Goal: Task Accomplishment & Management: Use online tool/utility

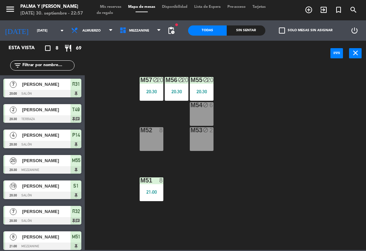
click at [144, 38] on span "Mezzanine" at bounding box center [140, 30] width 48 height 15
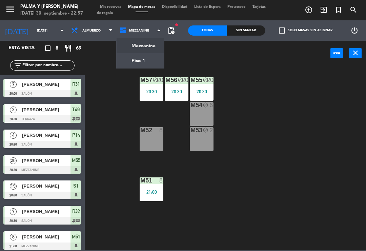
click at [145, 62] on ng-component "menu Palma y [PERSON_NAME][DATE] 30. septiembre - 22:57 Mis reservas Mapa de me…" at bounding box center [183, 125] width 366 height 250
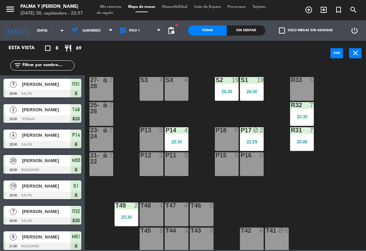
click at [174, 138] on div "P14 4 20:30" at bounding box center [177, 139] width 24 height 24
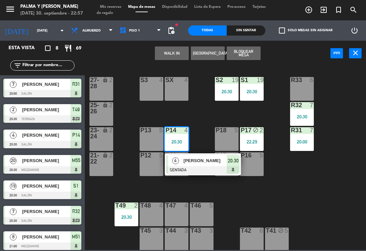
click at [205, 169] on div at bounding box center [202, 169] width 73 height 7
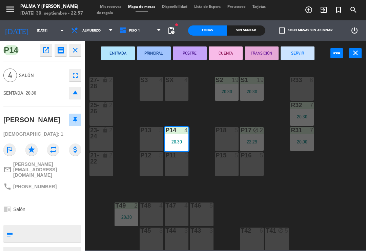
click at [304, 53] on button "SERVIR" at bounding box center [298, 53] width 34 height 14
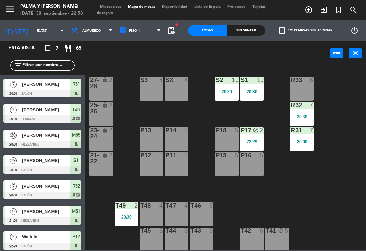
click at [256, 138] on div "P17 block 2 22:29" at bounding box center [252, 139] width 24 height 24
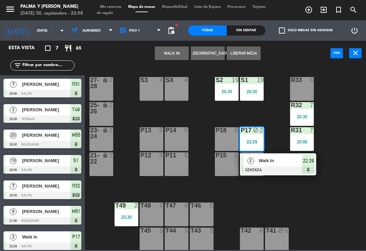
click at [248, 48] on button "Liberar Mesa" at bounding box center [244, 53] width 34 height 14
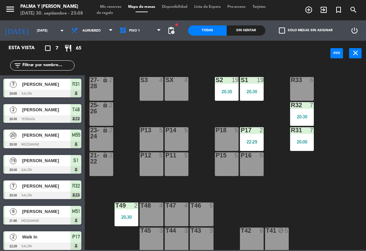
click at [305, 142] on div "20:00" at bounding box center [302, 141] width 24 height 5
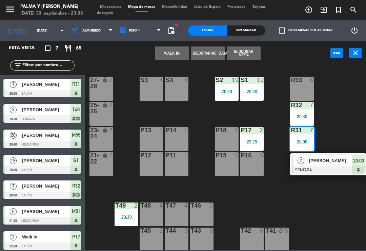
click at [324, 166] on div "[PERSON_NAME]" at bounding box center [330, 160] width 44 height 11
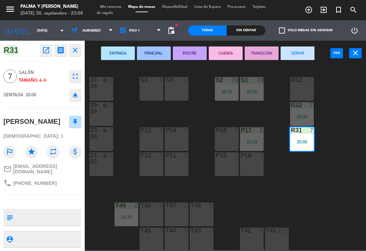
click at [303, 51] on button "SERVIR" at bounding box center [298, 53] width 34 height 14
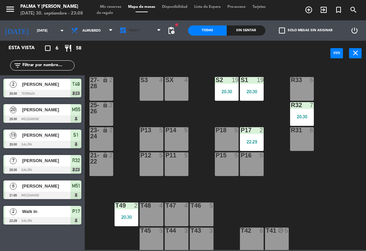
click at [135, 26] on span "Piso 1" at bounding box center [140, 30] width 48 height 15
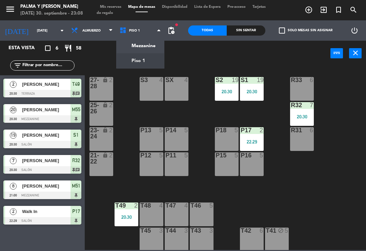
click at [135, 43] on ng-component "menu Palma y [PERSON_NAME][DATE] 30. septiembre - 23:08 Mis reservas Mapa de me…" at bounding box center [183, 125] width 366 height 250
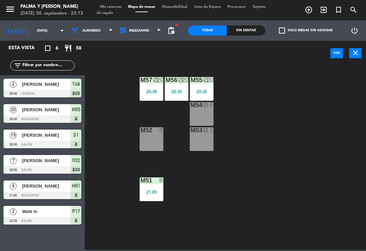
click at [134, 36] on span "Mezzanine" at bounding box center [140, 30] width 48 height 15
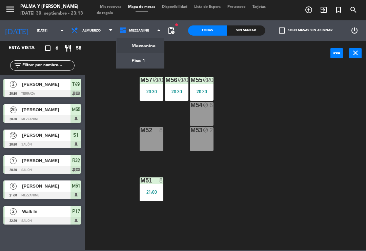
click at [138, 61] on ng-component "menu Palma y [PERSON_NAME][DATE] 30. septiembre - 23:13 Mis reservas Mapa de me…" at bounding box center [183, 125] width 366 height 250
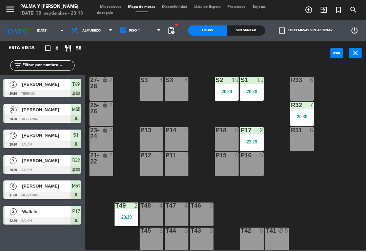
click at [302, 114] on div "20:30" at bounding box center [302, 116] width 24 height 5
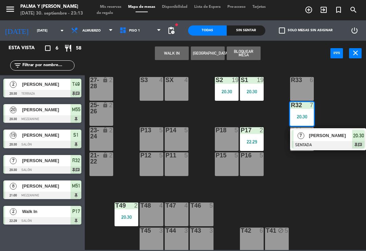
click at [322, 136] on span "[PERSON_NAME]" at bounding box center [330, 135] width 43 height 7
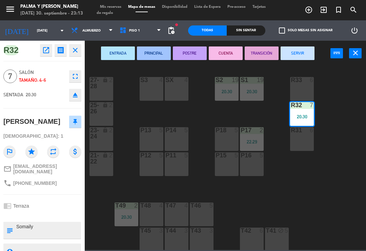
click at [301, 54] on button "SERVIR" at bounding box center [298, 53] width 34 height 14
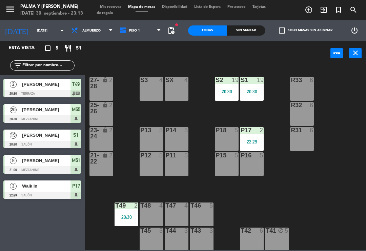
click at [224, 93] on div "20:30" at bounding box center [227, 91] width 24 height 5
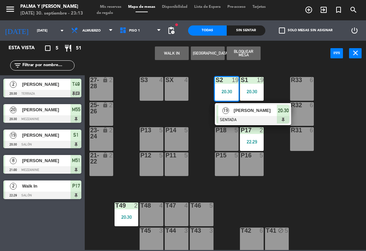
click at [236, 113] on span "[PERSON_NAME]" at bounding box center [255, 110] width 43 height 7
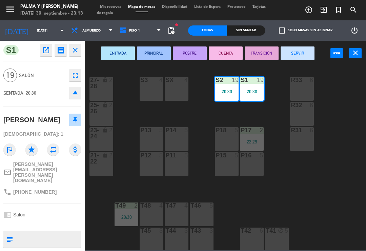
click at [296, 55] on button "SERVIR" at bounding box center [298, 53] width 34 height 14
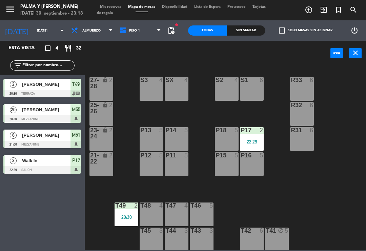
click at [145, 43] on div "power_input close" at bounding box center [208, 54] width 246 height 26
click at [145, 38] on span "Piso 1" at bounding box center [140, 30] width 48 height 15
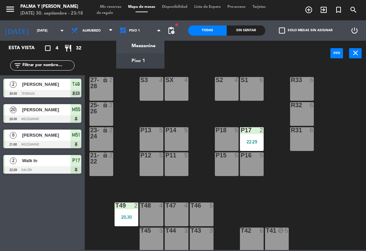
click at [148, 45] on ng-component "menu Palma y [PERSON_NAME][DATE] 30. septiembre - 23:18 Mis reservas Mapa de me…" at bounding box center [183, 125] width 366 height 250
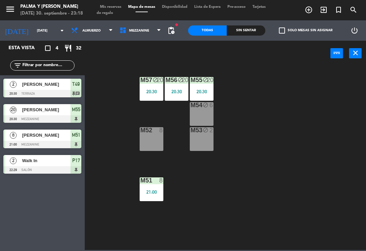
click at [153, 190] on div "21:00" at bounding box center [152, 191] width 24 height 5
click at [262, 194] on div "M57 block 20 20:30 M56 block 20 20:30 M55 block 20 20:30 M54 block 6 M52 8 M53 …" at bounding box center [226, 157] width 277 height 185
click at [153, 38] on span "Mezzanine" at bounding box center [140, 30] width 48 height 15
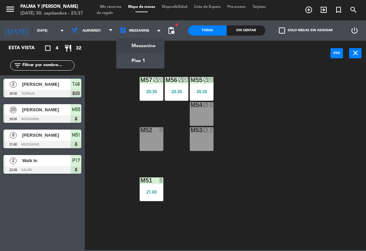
click at [144, 65] on ng-component "menu Palma y [PERSON_NAME][DATE] 30. septiembre - 23:37 Mis reservas Mapa de me…" at bounding box center [183, 125] width 366 height 250
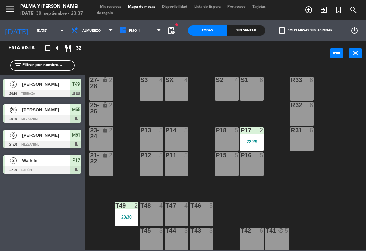
click at [40, 31] on input "[DATE]" at bounding box center [57, 30] width 46 height 11
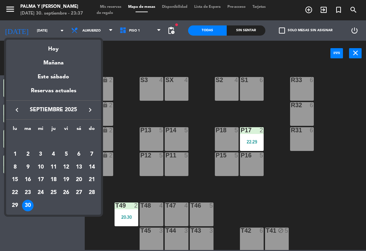
click at [46, 64] on div "Mañana" at bounding box center [53, 61] width 95 height 14
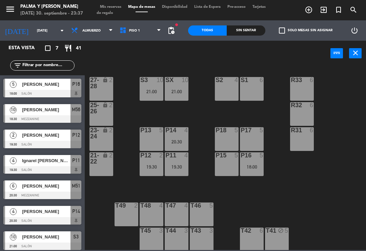
click at [34, 28] on input "[DATE]" at bounding box center [57, 30] width 46 height 11
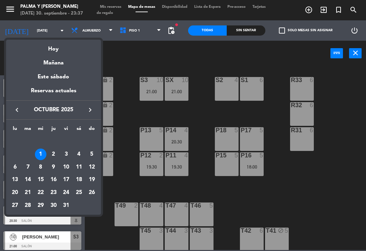
click at [50, 153] on div "2" at bounding box center [54, 154] width 12 height 12
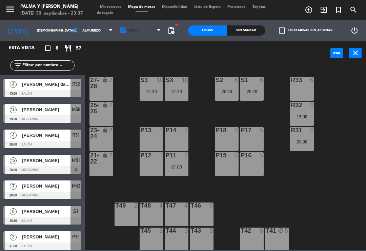
click at [132, 28] on span "Piso 1" at bounding box center [140, 30] width 48 height 15
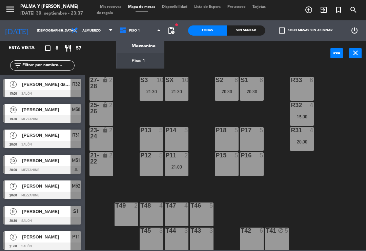
click at [130, 44] on ng-component "menu Palma y [PERSON_NAME][DATE] 30. septiembre - 23:37 Mis reservas Mapa de me…" at bounding box center [183, 125] width 366 height 250
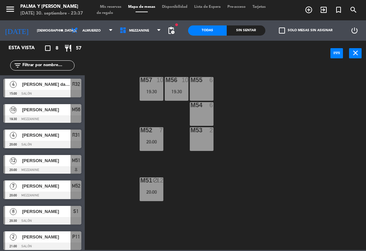
click at [34, 33] on input "[DEMOGRAPHIC_DATA][DATE]" at bounding box center [57, 30] width 46 height 11
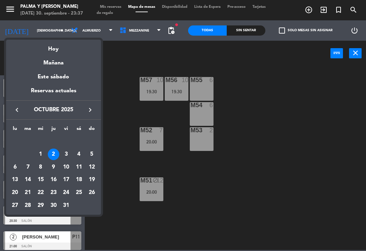
click at [203, 209] on div at bounding box center [183, 125] width 366 height 251
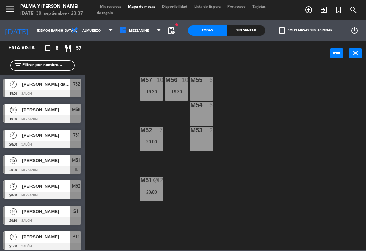
click at [153, 187] on div "M51 block 12 20:00" at bounding box center [152, 189] width 24 height 24
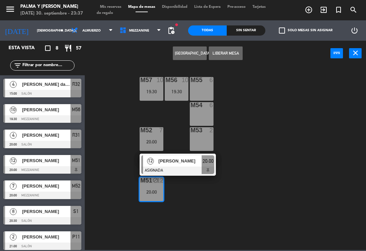
click at [194, 167] on div at bounding box center [177, 169] width 73 height 7
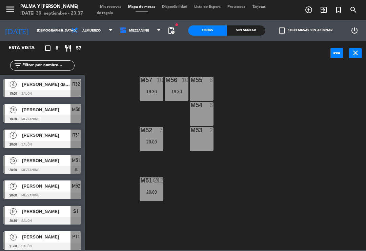
click at [34, 34] on input "[DEMOGRAPHIC_DATA][DATE]" at bounding box center [57, 30] width 46 height 11
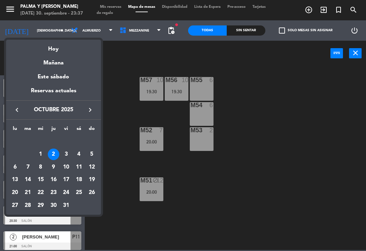
click at [66, 156] on div "3" at bounding box center [66, 154] width 12 height 12
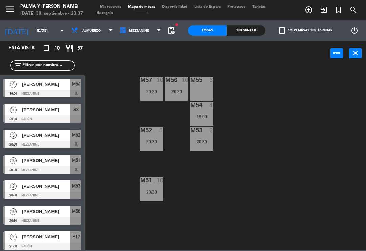
click at [138, 33] on span "Mezzanine" at bounding box center [140, 30] width 48 height 15
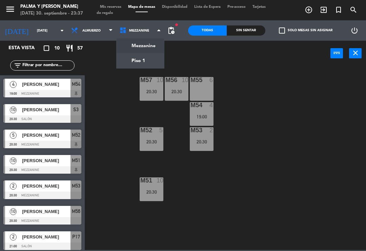
click at [146, 54] on ng-component "menu Palma y [PERSON_NAME][DATE] 30. septiembre - 23:37 Mis reservas Mapa de me…" at bounding box center [183, 125] width 366 height 250
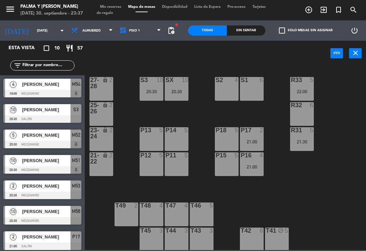
click at [144, 38] on span "Piso 1" at bounding box center [140, 30] width 48 height 15
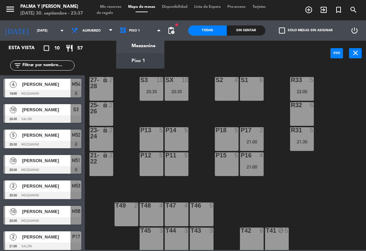
click at [34, 33] on input "[DATE]" at bounding box center [57, 30] width 46 height 11
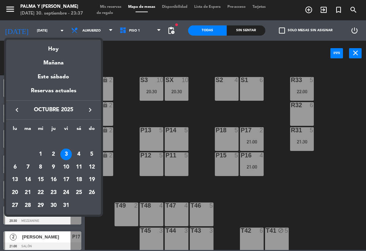
click at [78, 153] on div "4" at bounding box center [79, 154] width 12 height 12
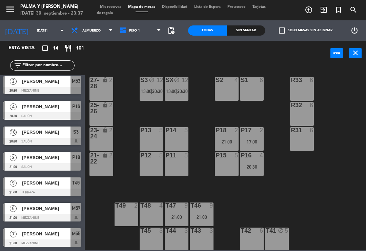
scroll to position [181, 0]
click at [121, 37] on span "Piso 1" at bounding box center [140, 30] width 48 height 15
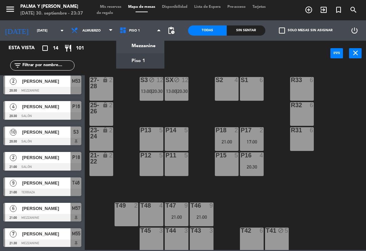
click at [241, 200] on div "R33 6 S1 6 S2 4 S3 block 12 13:00 | 20:30 SX block 12 13:00 | 20:30 27-28 lock …" at bounding box center [226, 157] width 277 height 185
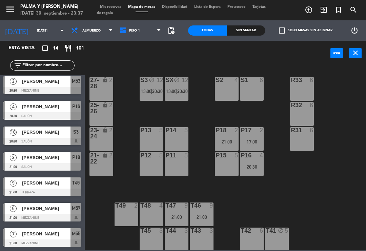
click at [201, 222] on div "T46 9 21:00" at bounding box center [202, 214] width 24 height 24
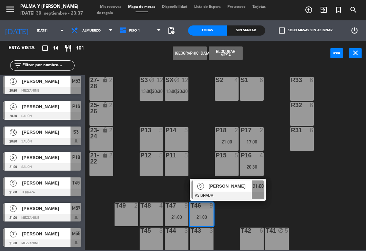
click at [255, 185] on span "21:00" at bounding box center [258, 186] width 11 height 8
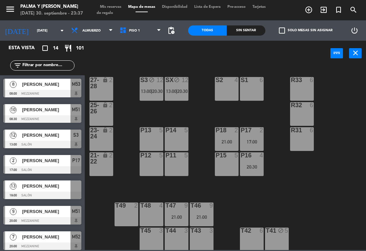
scroll to position [51, 0]
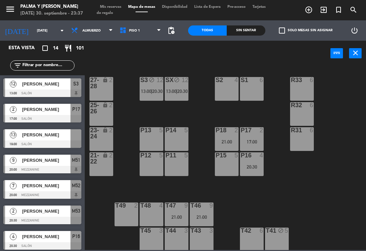
click at [306, 141] on div "R31 6" at bounding box center [302, 139] width 24 height 24
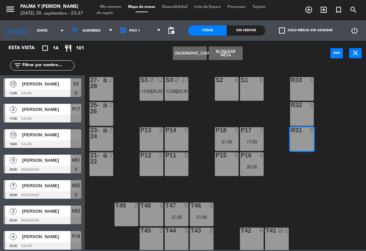
click at [201, 211] on div "T46 9 21:00" at bounding box center [202, 214] width 24 height 24
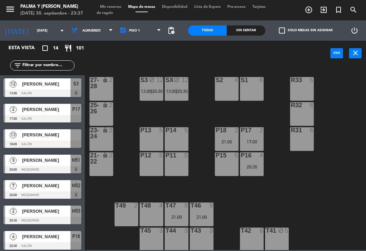
click at [272, 216] on div "R33 6 S1 6 S2 4 S3 block 12 13:00 | 20:30 SX block 12 13:00 | 20:30 27-28 lock …" at bounding box center [226, 157] width 277 height 185
click at [206, 217] on div "21:00" at bounding box center [202, 216] width 24 height 5
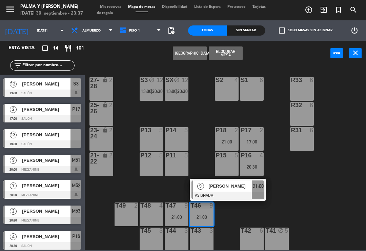
click at [226, 192] on div at bounding box center [227, 194] width 73 height 7
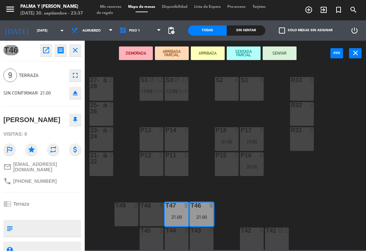
click at [294, 143] on div "R31 6" at bounding box center [302, 139] width 24 height 24
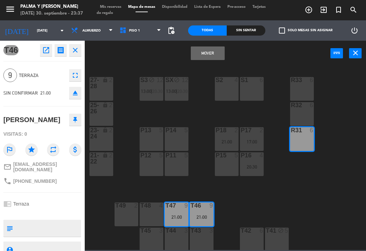
click at [194, 56] on button "Mover" at bounding box center [208, 53] width 34 height 14
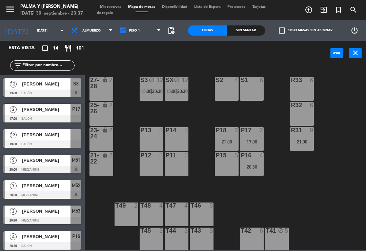
click at [129, 37] on span "Piso 1" at bounding box center [140, 30] width 48 height 15
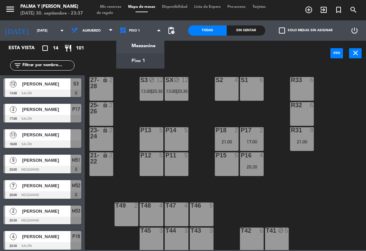
click at [122, 34] on icon at bounding box center [124, 30] width 10 height 7
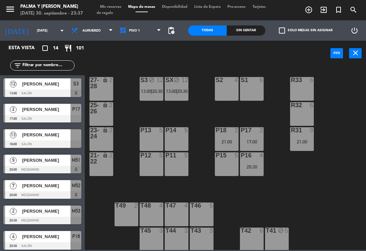
click at [120, 32] on icon at bounding box center [124, 30] width 10 height 7
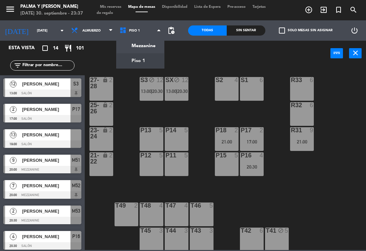
click at [120, 46] on ng-component "menu Palma y [PERSON_NAME][DATE] 30. septiembre - 23:37 Mis reservas Mapa de me…" at bounding box center [183, 125] width 366 height 250
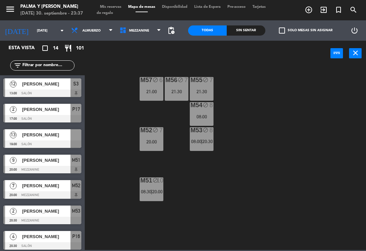
click at [201, 118] on div "08:00" at bounding box center [202, 116] width 24 height 5
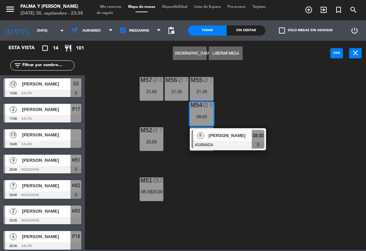
click at [234, 141] on div at bounding box center [227, 144] width 73 height 7
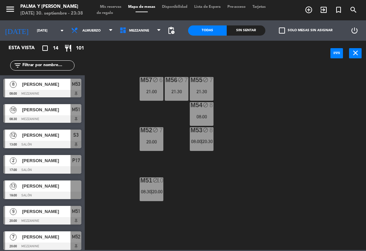
click at [185, 90] on div "21:30" at bounding box center [177, 91] width 24 height 5
click at [250, 107] on div "M57 block 6 21:00 M56 block 7 21:30 M55 block 7 21:30 M54 block 8 08:00 M52 blo…" at bounding box center [226, 157] width 277 height 185
click at [205, 106] on icon "block" at bounding box center [206, 105] width 6 height 6
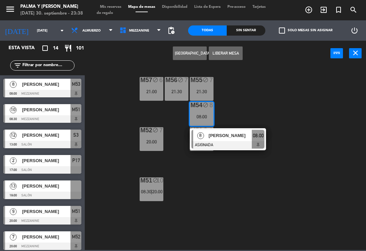
click at [157, 91] on div "21:00" at bounding box center [152, 91] width 24 height 5
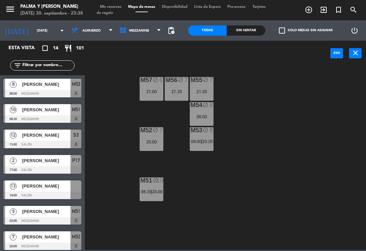
click at [256, 75] on div "M57 block 6 21:00 M56 block 7 21:30 M55 block 7 21:30 M54 block 8 08:00 M52 blo…" at bounding box center [226, 157] width 277 height 185
click at [206, 139] on span "20:30" at bounding box center [207, 141] width 11 height 5
click at [240, 178] on div "M57 block 6 21:00 M56 block 7 21:30 M55 block 7 21:30 M54 block 8 08:00 M52 blo…" at bounding box center [226, 157] width 277 height 185
click at [178, 89] on div "21:30" at bounding box center [177, 91] width 24 height 5
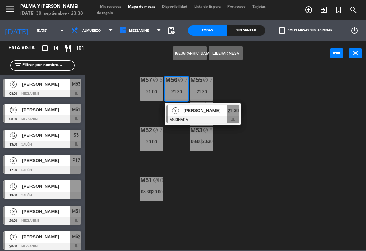
click at [221, 116] on div "[PERSON_NAME]" at bounding box center [205, 110] width 44 height 11
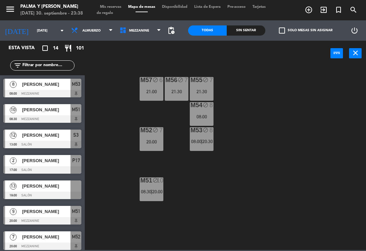
scroll to position [102, 0]
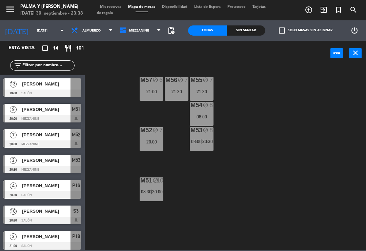
click at [154, 100] on div "M57 block 6 21:00" at bounding box center [152, 89] width 24 height 24
click at [180, 158] on div "M57 block 6 21:00 M56 block 7 21:30 M55 block 7 21:30 M54 block 8 08:00 M52 blo…" at bounding box center [226, 157] width 277 height 185
click at [156, 179] on icon "block" at bounding box center [155, 180] width 6 height 6
click at [178, 130] on div "M57 block 6 21:00 M56 block 7 21:30 M55 block 7 21:30 M54 block 8 08:00 M52 blo…" at bounding box center [226, 157] width 277 height 185
click at [120, 36] on span "Mezzanine" at bounding box center [140, 30] width 48 height 15
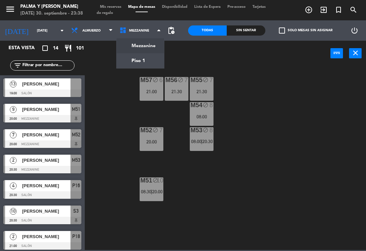
click at [139, 65] on ng-component "menu Palma y [PERSON_NAME][DATE] 30. septiembre - 23:38 Mis reservas Mapa de me…" at bounding box center [183, 125] width 366 height 250
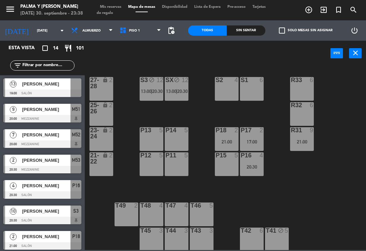
click at [119, 35] on span "Piso 1" at bounding box center [140, 30] width 48 height 15
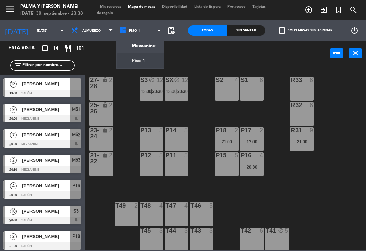
click at [129, 44] on ng-component "menu Palma y [PERSON_NAME][DATE] 30. septiembre - 23:38 Mis reservas Mapa de me…" at bounding box center [183, 125] width 366 height 250
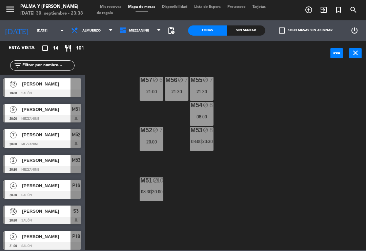
click at [198, 147] on div "M53 block 8 08:00 | 20:30" at bounding box center [202, 139] width 24 height 24
click at [288, 74] on div "M57 block 6 21:00 M56 block 7 21:30 M55 block 7 21:30 M54 block 8 08:00 M52 blo…" at bounding box center [226, 157] width 277 height 185
click at [121, 36] on span "Mezzanine" at bounding box center [140, 30] width 48 height 15
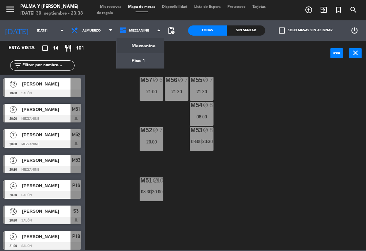
click at [125, 65] on ng-component "menu Palma y [PERSON_NAME][DATE] 30. septiembre - 23:38 Mis reservas Mapa de me…" at bounding box center [183, 125] width 366 height 250
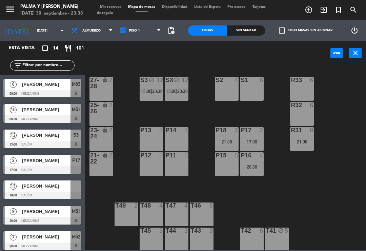
scroll to position [0, 0]
click at [35, 36] on input "[DATE]" at bounding box center [57, 30] width 46 height 11
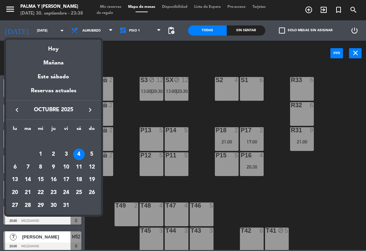
click at [51, 49] on div "Hoy" at bounding box center [53, 47] width 95 height 14
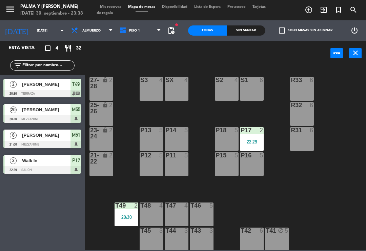
click at [325, 135] on div "R33 6 S1 6 S2 4 S3 4 SX 4 27-28 lock 2 R32 6 25-26 lock 2 P13 5 P14 5 P18 5 P17…" at bounding box center [226, 157] width 277 height 185
click at [39, 34] on input "[DATE]" at bounding box center [57, 30] width 46 height 11
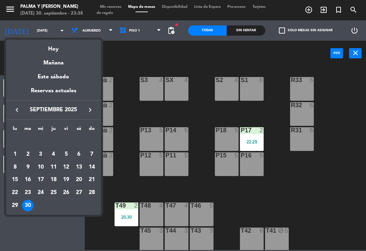
click at [177, 35] on div at bounding box center [183, 125] width 366 height 251
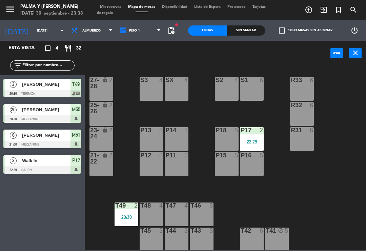
click at [182, 32] on div "[DATE] [DATE] arrow_drop_down Almuerzo Almuerzo Almuerzo Mezzanine Piso 1 Piso …" at bounding box center [89, 30] width 188 height 20
click at [175, 30] on span "pending_actions" at bounding box center [171, 30] width 8 height 8
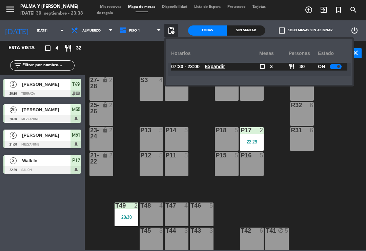
click at [366, 137] on div "R33 6 S1 6 S2 4 S3 4 SX 4 27-28 lock 2 R32 6 25-26 lock 2 P13 5 P14 5 P18 5 P17…" at bounding box center [226, 157] width 277 height 185
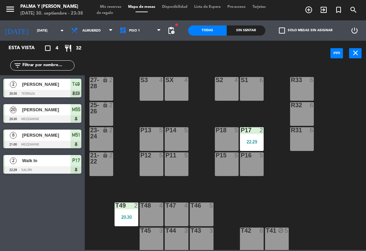
click at [34, 32] on input "[DATE]" at bounding box center [57, 30] width 46 height 11
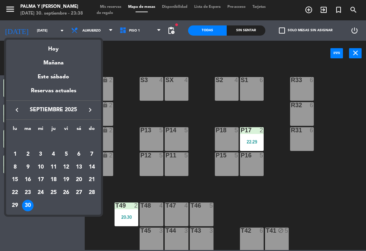
click at [87, 108] on icon "keyboard_arrow_right" at bounding box center [90, 110] width 8 height 8
click at [49, 79] on div "Este sábado" at bounding box center [53, 76] width 95 height 19
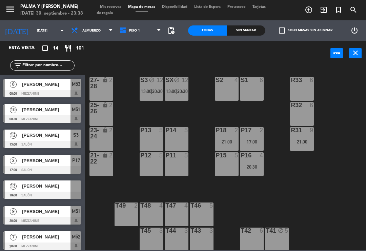
click at [34, 30] on input "[DATE]" at bounding box center [57, 30] width 46 height 11
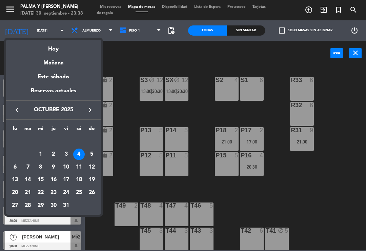
click at [88, 155] on div "5" at bounding box center [92, 154] width 12 height 12
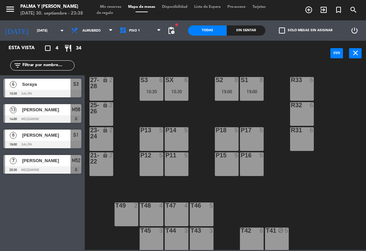
click at [36, 34] on input "[DATE]" at bounding box center [57, 30] width 46 height 11
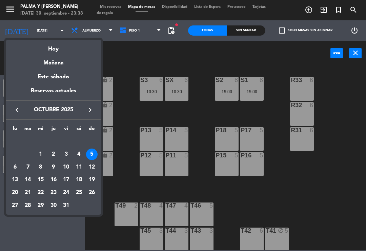
click at [17, 164] on div "6" at bounding box center [15, 167] width 12 height 12
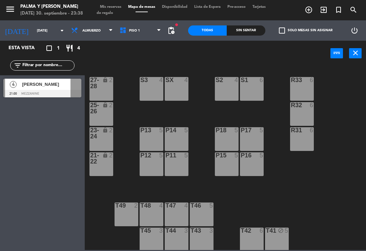
click at [44, 97] on div at bounding box center [42, 93] width 78 height 7
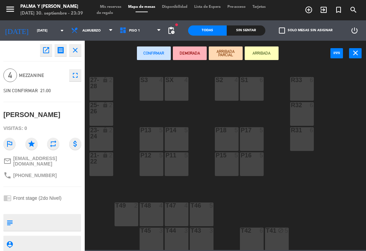
click at [227, 162] on div "P15 5" at bounding box center [227, 164] width 24 height 24
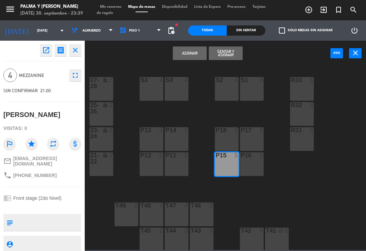
click at [192, 59] on button "Asignar" at bounding box center [190, 53] width 34 height 14
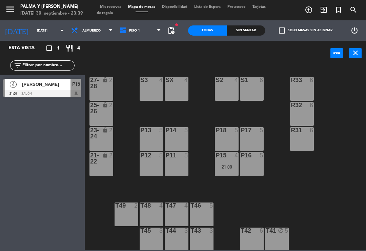
click at [43, 32] on input "[DATE]" at bounding box center [57, 30] width 46 height 11
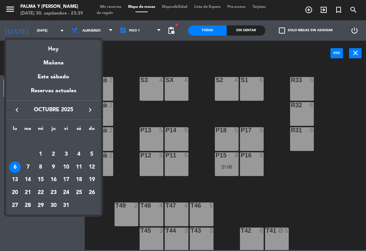
click at [51, 66] on div "Mañana" at bounding box center [53, 61] width 95 height 14
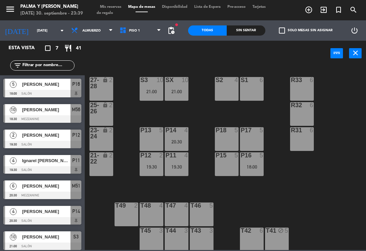
click at [34, 35] on input "[DATE]" at bounding box center [57, 30] width 46 height 11
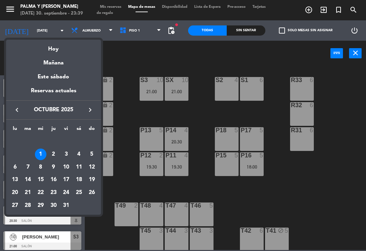
click at [51, 151] on div "2" at bounding box center [54, 154] width 12 height 12
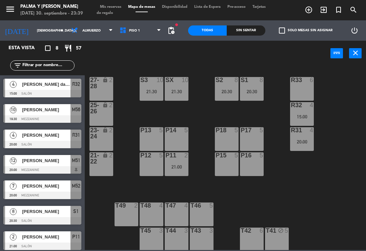
click at [34, 34] on input "[DEMOGRAPHIC_DATA][DATE]" at bounding box center [57, 30] width 46 height 11
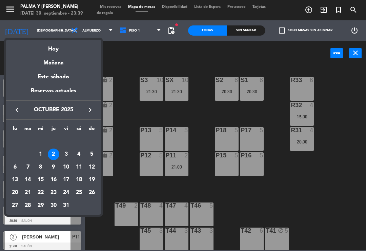
click at [78, 156] on div "4" at bounding box center [79, 154] width 12 height 12
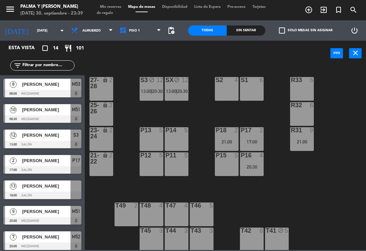
click at [157, 23] on span "Piso 1" at bounding box center [140, 30] width 48 height 15
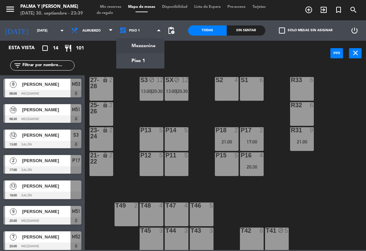
click at [152, 42] on ng-component "menu Palma y [PERSON_NAME][DATE] 30. septiembre - 23:39 Mis reservas Mapa de me…" at bounding box center [183, 125] width 366 height 250
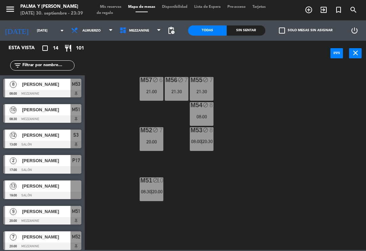
click at [203, 133] on icon "block" at bounding box center [206, 130] width 6 height 6
click at [248, 102] on div "M57 block 6 21:00 M56 block 7 21:30 M55 block 7 21:30 M54 block 8 08:00 M52 blo…" at bounding box center [226, 157] width 277 height 185
click at [212, 135] on div "M53 block 8 08:00 | 20:30" at bounding box center [202, 139] width 24 height 24
click at [282, 151] on div "M57 block 6 21:00 M56 block 7 21:30 M55 block 7 21:30 M54 block 8 08:00 M52 blo…" at bounding box center [226, 157] width 277 height 185
click at [162, 179] on div "10" at bounding box center [160, 180] width 7 height 6
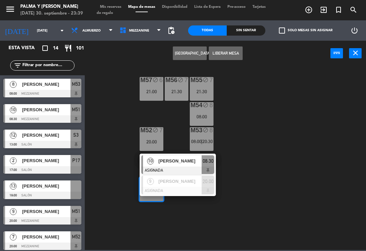
click at [196, 161] on span "[PERSON_NAME]" at bounding box center [180, 160] width 43 height 7
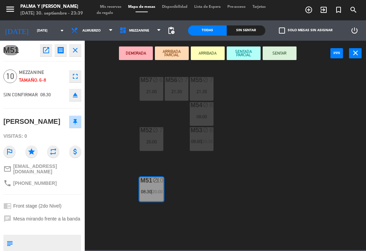
click at [5, 236] on div "subject" at bounding box center [9, 242] width 12 height 17
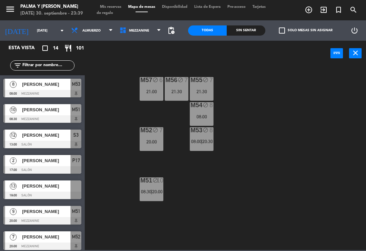
click at [25, 190] on div "[PERSON_NAME]" at bounding box center [45, 185] width 49 height 11
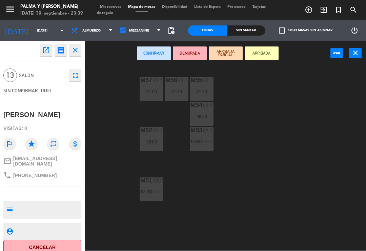
click at [140, 29] on span "Mezzanine" at bounding box center [139, 31] width 20 height 4
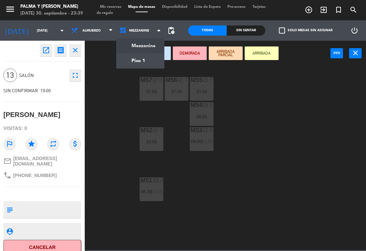
click at [136, 65] on ng-component "menu Palma y [PERSON_NAME][DATE] 30. septiembre - 23:39 Mis reservas Mapa de me…" at bounding box center [183, 125] width 366 height 250
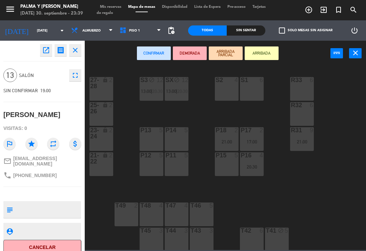
click at [242, 91] on div "S1 6" at bounding box center [252, 89] width 24 height 24
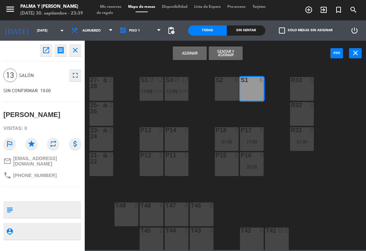
click at [232, 88] on div "S2 4" at bounding box center [227, 89] width 24 height 24
click at [189, 56] on button "Asignar" at bounding box center [190, 53] width 34 height 14
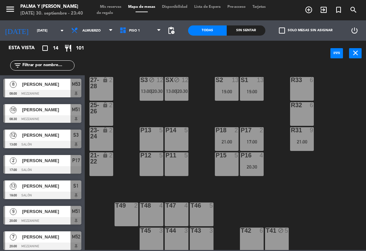
click at [150, 35] on span "Piso 1" at bounding box center [140, 30] width 48 height 15
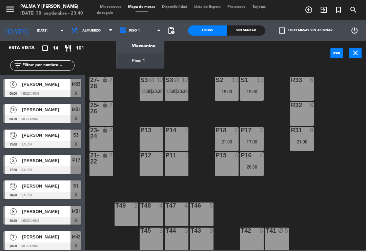
click at [149, 48] on ng-component "menu Palma y [PERSON_NAME][DATE] 30. septiembre - 23:40 Mis reservas Mapa de me…" at bounding box center [183, 125] width 366 height 250
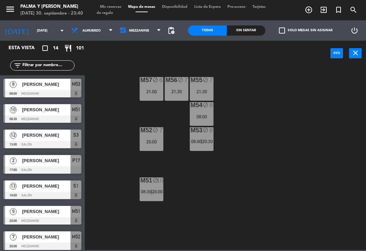
click at [141, 183] on div "M51" at bounding box center [140, 180] width 0 height 6
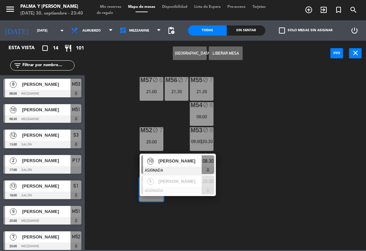
click at [170, 158] on span "[PERSON_NAME]" at bounding box center [180, 160] width 43 height 7
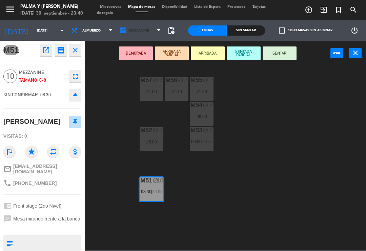
click at [144, 35] on span "Mezzanine" at bounding box center [140, 30] width 48 height 15
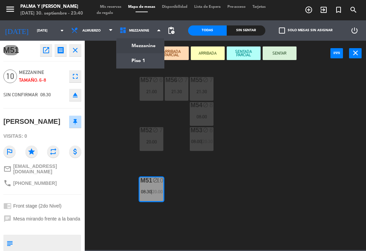
click at [152, 61] on ng-component "menu Palma y [PERSON_NAME][DATE] 30. septiembre - 23:40 Mis reservas Mapa de me…" at bounding box center [183, 125] width 366 height 250
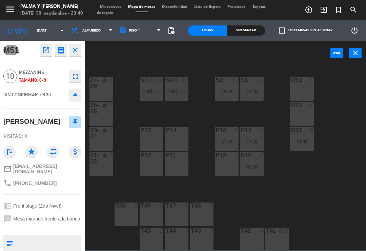
click at [100, 163] on div "lock" at bounding box center [101, 158] width 11 height 12
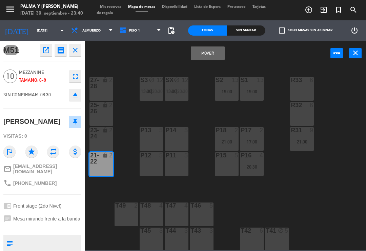
click at [208, 54] on button "Mover" at bounding box center [208, 53] width 34 height 14
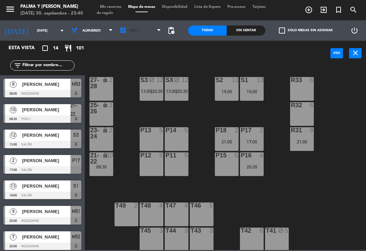
click at [153, 33] on span "Piso 1" at bounding box center [140, 30] width 48 height 15
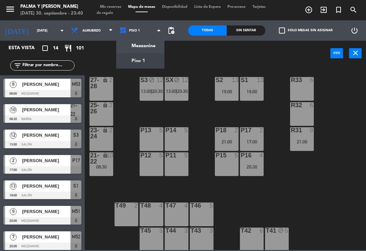
click at [155, 49] on ng-component "menu Palma y [PERSON_NAME][DATE] 30. septiembre - 23:40 Mis reservas Mapa de me…" at bounding box center [183, 125] width 366 height 250
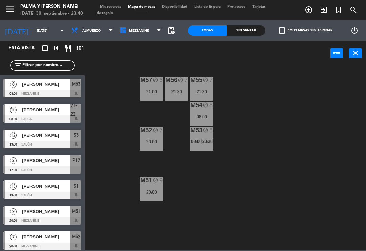
click at [204, 139] on span "20:30" at bounding box center [207, 141] width 11 height 5
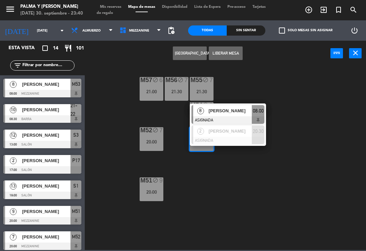
click at [253, 113] on span "08:00" at bounding box center [258, 111] width 11 height 8
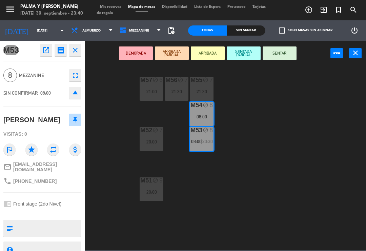
click at [143, 27] on span "Mezzanine" at bounding box center [140, 30] width 48 height 15
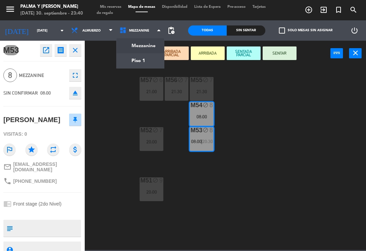
click at [148, 60] on ng-component "menu Palma y [PERSON_NAME][DATE] 30. septiembre - 23:40 Mis reservas Mapa de me…" at bounding box center [183, 125] width 366 height 250
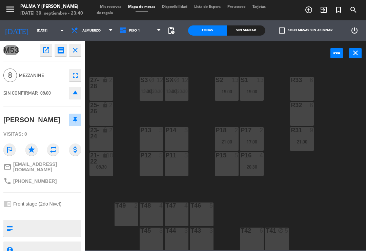
click at [105, 136] on div "lock" at bounding box center [101, 133] width 11 height 12
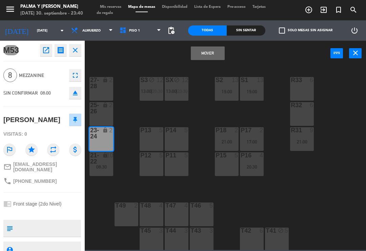
click at [210, 53] on button "Mover" at bounding box center [208, 53] width 34 height 14
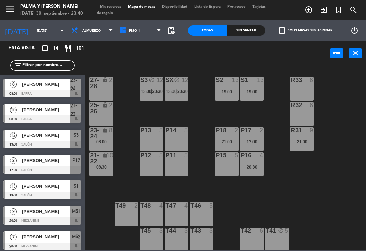
click at [299, 200] on div "R33 6 S1 13 19:00 S2 13 19:00 S3 block 12 13:00 | 20:30 SX block 12 13:00 | 20:…" at bounding box center [226, 157] width 277 height 185
click at [133, 29] on span "Piso 1" at bounding box center [134, 31] width 11 height 4
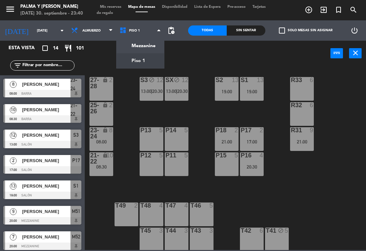
click at [147, 42] on ng-component "menu Palma y [PERSON_NAME][DATE] 30. septiembre - 23:40 Mis reservas Mapa de me…" at bounding box center [183, 125] width 366 height 250
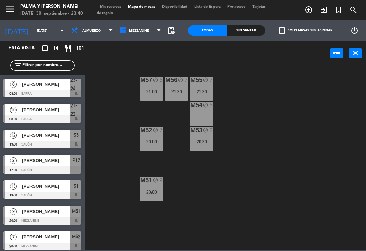
click at [200, 139] on div "20:30" at bounding box center [202, 141] width 24 height 5
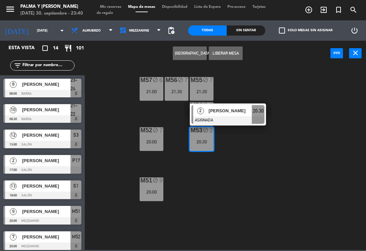
click at [215, 133] on div "2" at bounding box center [212, 130] width 11 height 6
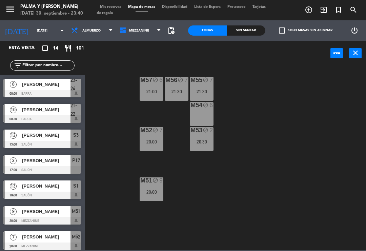
click at [202, 133] on div "block" at bounding box center [201, 130] width 11 height 6
click at [268, 78] on div "M57 block 6 21:00 M56 block 7 21:30 M55 block 7 21:30 M54 block 6 M52 block 7 2…" at bounding box center [226, 157] width 277 height 185
click at [205, 83] on div "block" at bounding box center [201, 80] width 11 height 6
click at [252, 81] on div "M57 block 6 21:00 M56 block 7 21:30 M55 block 7 21:30 M54 block 6 M52 block 7 2…" at bounding box center [226, 157] width 277 height 185
click at [151, 84] on div "M57 block 6 21:00" at bounding box center [152, 89] width 24 height 24
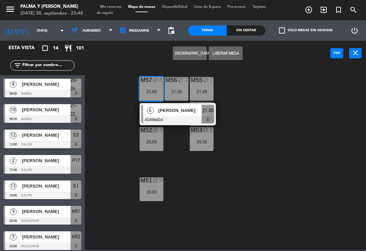
click at [183, 115] on div "[PERSON_NAME]" at bounding box center [180, 110] width 44 height 11
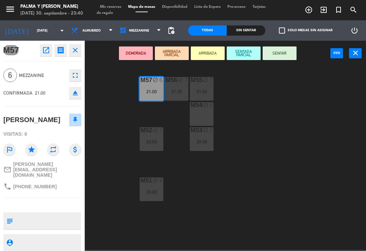
click at [208, 115] on div "M54 block 6" at bounding box center [202, 114] width 24 height 24
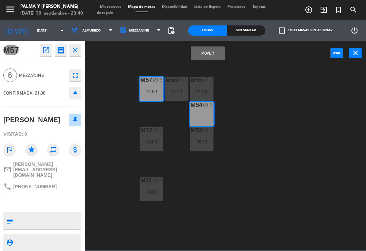
click at [212, 49] on button "Mover" at bounding box center [208, 53] width 34 height 14
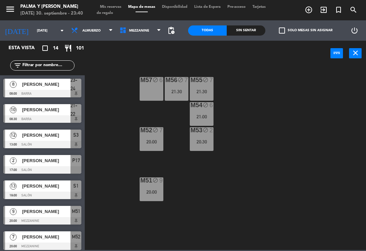
scroll to position [77, 0]
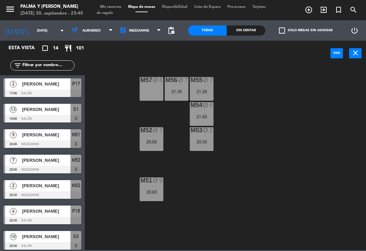
click at [205, 87] on div "M55 block 7 21:30" at bounding box center [202, 89] width 24 height 24
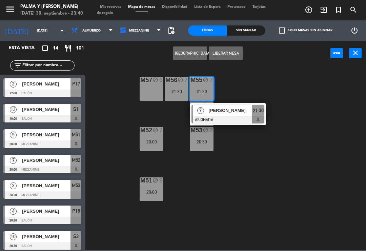
click at [225, 115] on div "[PERSON_NAME]" at bounding box center [230, 110] width 44 height 11
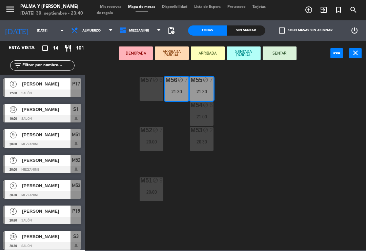
click at [151, 86] on div "M57 block 6" at bounding box center [152, 89] width 24 height 24
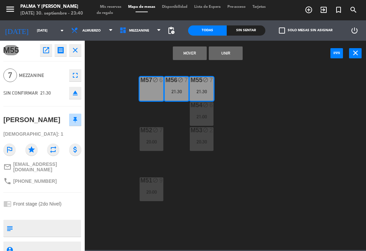
click at [186, 52] on button "Mover" at bounding box center [190, 53] width 34 height 14
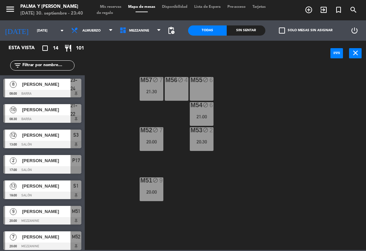
scroll to position [102, 0]
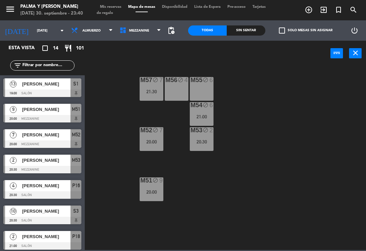
click at [198, 150] on div "M53 block 2 20:30" at bounding box center [202, 139] width 24 height 24
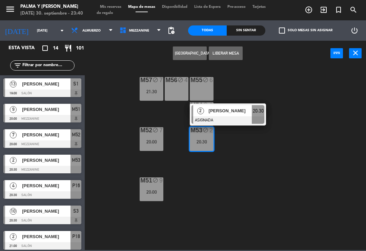
click at [232, 113] on span "[PERSON_NAME]" at bounding box center [230, 110] width 43 height 7
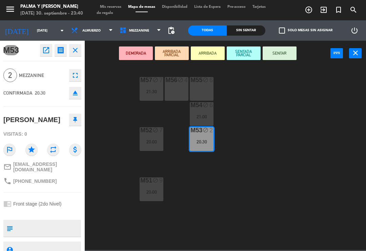
click at [203, 89] on div "M55 block 6" at bounding box center [202, 89] width 24 height 24
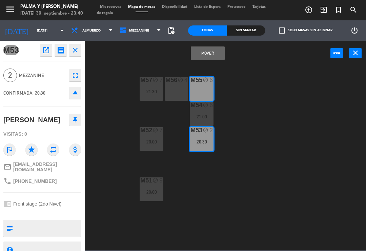
click at [211, 55] on button "Mover" at bounding box center [208, 53] width 34 height 14
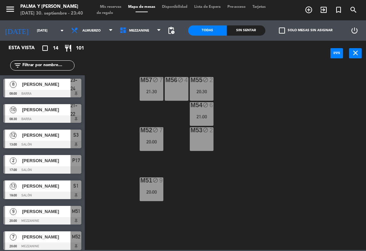
scroll to position [0, 0]
click at [142, 32] on span "Mezzanine" at bounding box center [139, 31] width 20 height 4
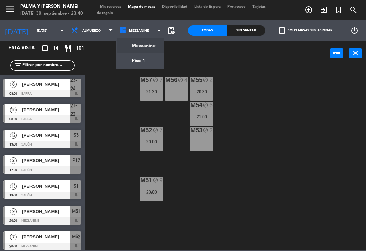
click at [155, 62] on ng-component "menu Palma y [PERSON_NAME][DATE] 30. septiembre - 23:40 Mis reservas Mapa de me…" at bounding box center [183, 125] width 366 height 250
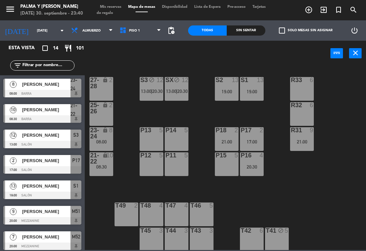
click at [103, 135] on div "lock" at bounding box center [101, 133] width 11 height 12
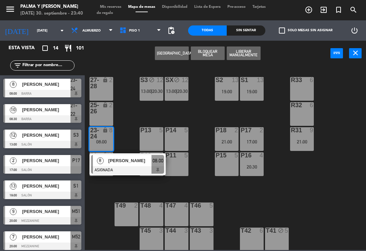
click at [122, 165] on div "[PERSON_NAME]" at bounding box center [130, 160] width 44 height 11
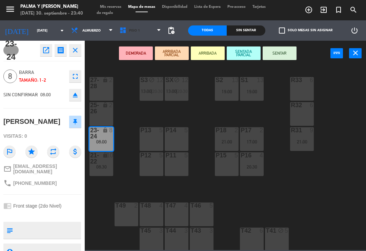
click at [145, 31] on span "Piso 1" at bounding box center [140, 30] width 48 height 15
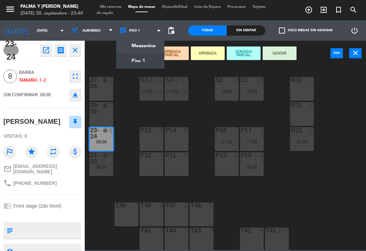
click at [151, 46] on ng-component "menu Palma y [PERSON_NAME][DATE] 30. septiembre - 23:40 Mis reservas Mapa de me…" at bounding box center [183, 125] width 366 height 250
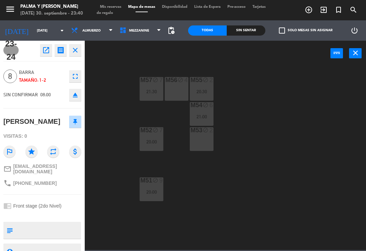
click at [202, 141] on div "M53 block 2" at bounding box center [202, 139] width 24 height 24
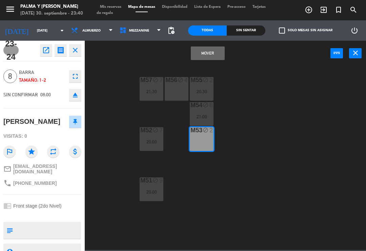
click at [208, 55] on button "Mover" at bounding box center [208, 53] width 34 height 14
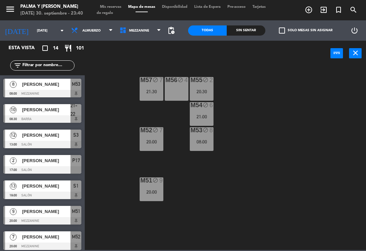
click at [203, 109] on div "M54 block 6 21:00" at bounding box center [202, 114] width 24 height 24
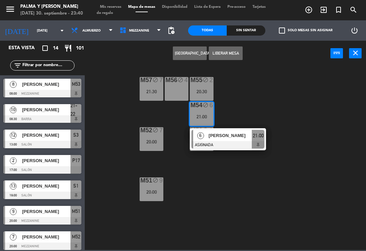
click at [242, 133] on span "[PERSON_NAME]" at bounding box center [230, 135] width 43 height 7
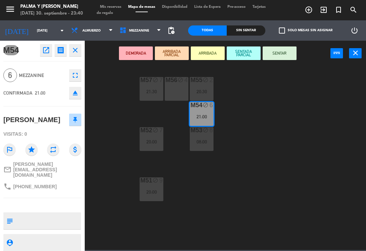
click at [179, 81] on icon "block" at bounding box center [181, 80] width 6 height 6
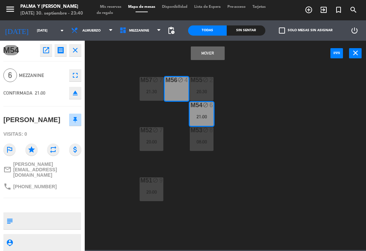
click at [208, 53] on button "Mover" at bounding box center [208, 53] width 34 height 14
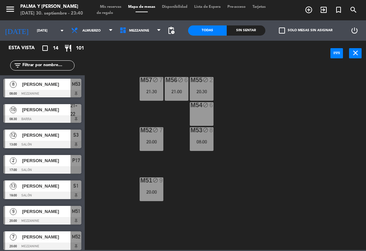
scroll to position [77, 0]
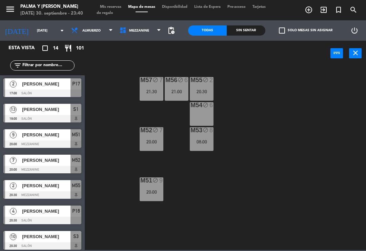
click at [205, 145] on div "M53 block 8 08:00" at bounding box center [202, 139] width 24 height 24
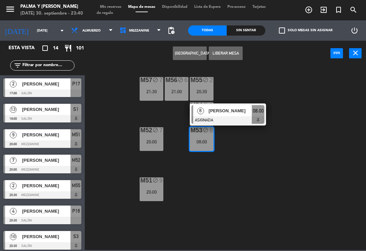
click at [239, 110] on span "[PERSON_NAME]" at bounding box center [230, 110] width 43 height 7
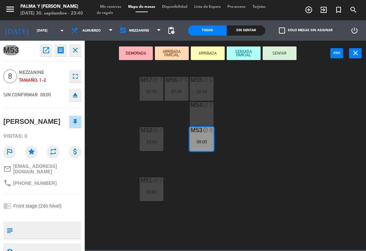
click at [209, 108] on div "6" at bounding box center [212, 105] width 11 height 6
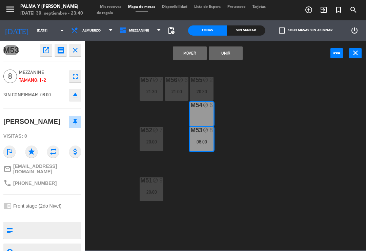
click at [221, 51] on button "Unir" at bounding box center [226, 53] width 34 height 14
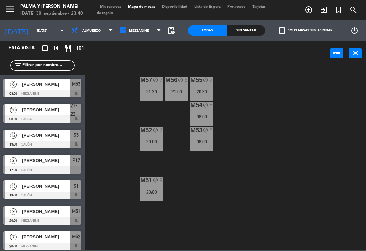
click at [145, 26] on span "Mezzanine" at bounding box center [140, 30] width 48 height 15
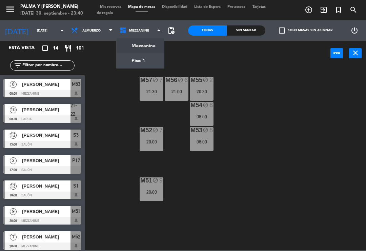
click at [151, 63] on ng-component "menu Palma y [PERSON_NAME][DATE] 30. septiembre - 23:40 Mis reservas Mapa de me…" at bounding box center [183, 125] width 366 height 250
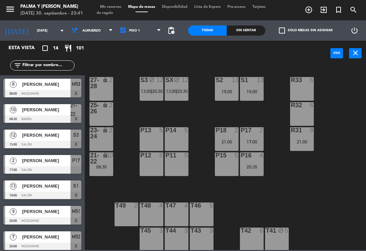
click at [180, 83] on div "block" at bounding box center [176, 80] width 11 height 6
click at [132, 109] on div "R33 6 S1 13 19:00 S2 13 19:00 S3 block 12 13:00 | 20:30 SX block 12 13:00 | 20:…" at bounding box center [226, 157] width 277 height 185
click at [159, 32] on icon at bounding box center [158, 30] width 3 height 5
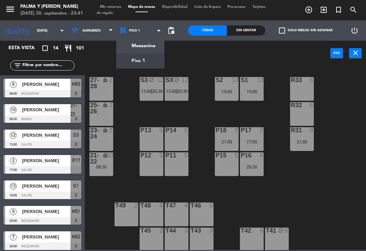
click at [152, 66] on ng-component "menu Palma y [PERSON_NAME][DATE] 30. septiembre - 23:41 Mis reservas Mapa de me…" at bounding box center [183, 125] width 366 height 250
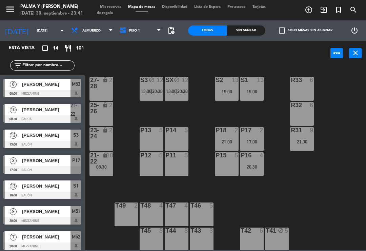
click at [154, 37] on span "Piso 1" at bounding box center [140, 30] width 48 height 15
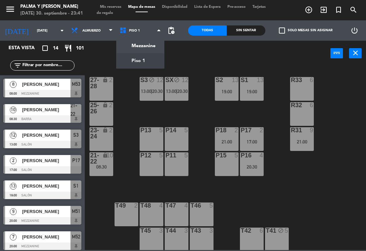
click at [154, 46] on ng-component "menu Palma y [PERSON_NAME][DATE] 30. septiembre - 23:41 Mis reservas Mapa de me…" at bounding box center [183, 125] width 366 height 250
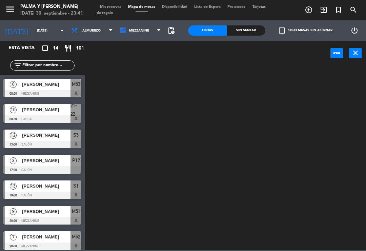
click at [157, 36] on span "Mezzanine" at bounding box center [140, 30] width 48 height 15
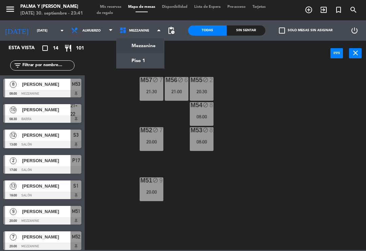
click at [154, 60] on ng-component "menu Palma y [PERSON_NAME][DATE] 30. septiembre - 23:41 Mis reservas Mapa de me…" at bounding box center [183, 125] width 366 height 250
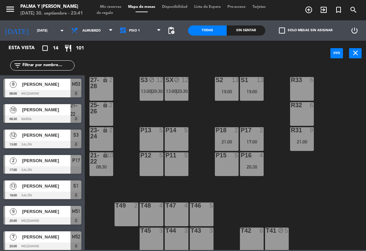
click at [34, 29] on input "[DATE]" at bounding box center [57, 30] width 46 height 11
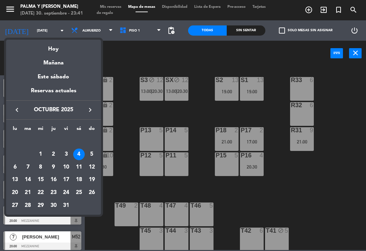
click at [94, 154] on div "5" at bounding box center [92, 154] width 12 height 12
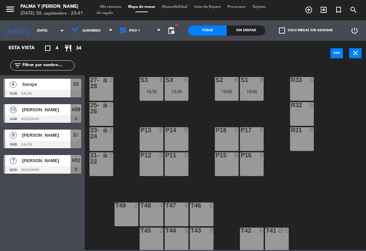
click at [34, 30] on input "[DATE]" at bounding box center [57, 30] width 46 height 11
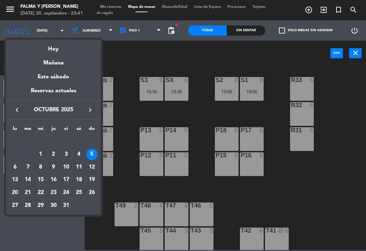
click at [50, 45] on div "Hoy" at bounding box center [53, 47] width 95 height 14
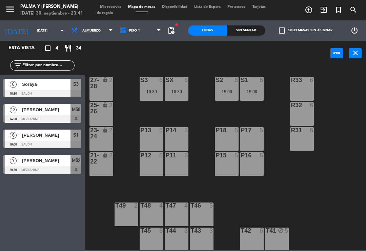
type input "[DATE]"
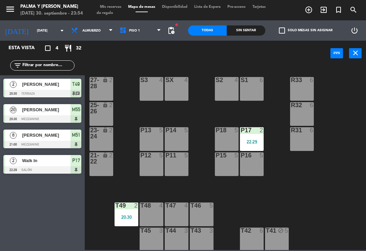
click at [257, 137] on div "P17 2 22:29" at bounding box center [252, 139] width 24 height 24
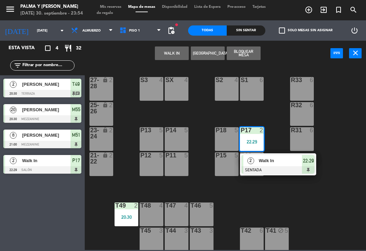
click at [276, 167] on div at bounding box center [278, 169] width 73 height 7
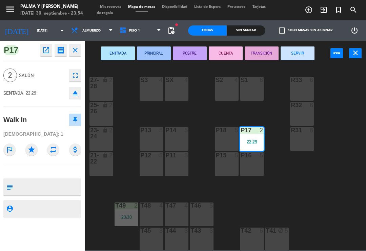
click at [223, 47] on button "CUENTA" at bounding box center [226, 53] width 34 height 14
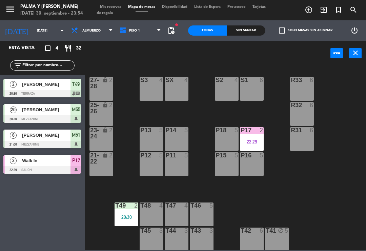
click at [275, 106] on div "R33 6 S1 6 S2 4 S3 4 SX 4 27-28 lock 2 R32 6 25-26 lock 2 P13 5 P14 5 P18 5 P17…" at bounding box center [226, 157] width 277 height 185
click at [151, 24] on span "Piso 1" at bounding box center [140, 30] width 48 height 15
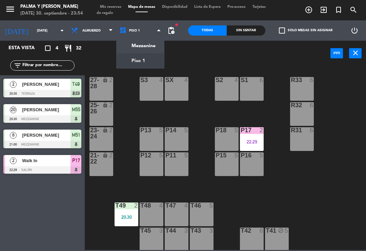
click at [137, 48] on ng-component "menu Palma y [PERSON_NAME][DATE] 30. septiembre - 23:54 Mis reservas Mapa de me…" at bounding box center [183, 125] width 366 height 250
